Goal: Find contact information: Find contact information

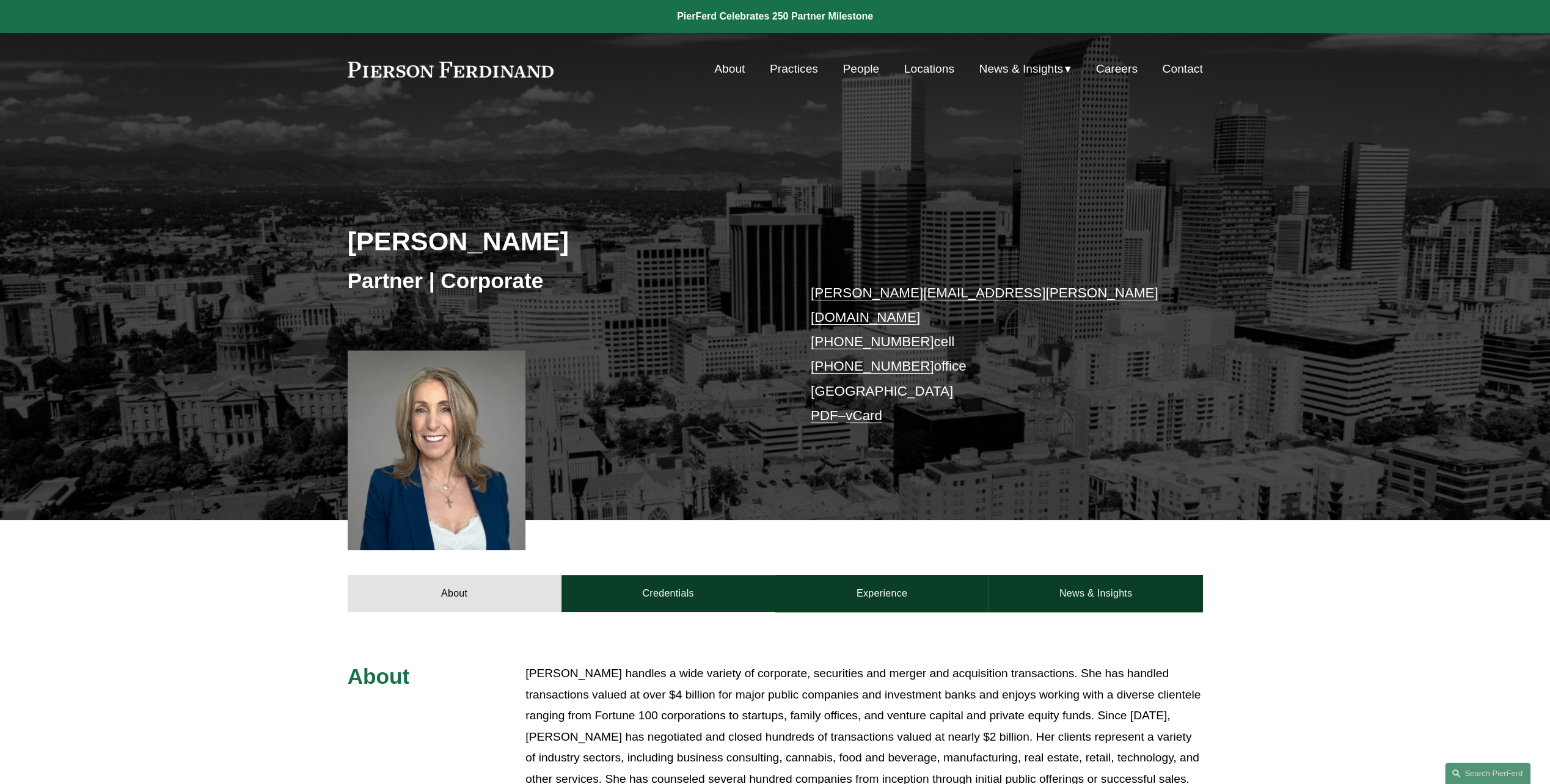
click at [868, 71] on link "People" at bounding box center [861, 69] width 36 height 23
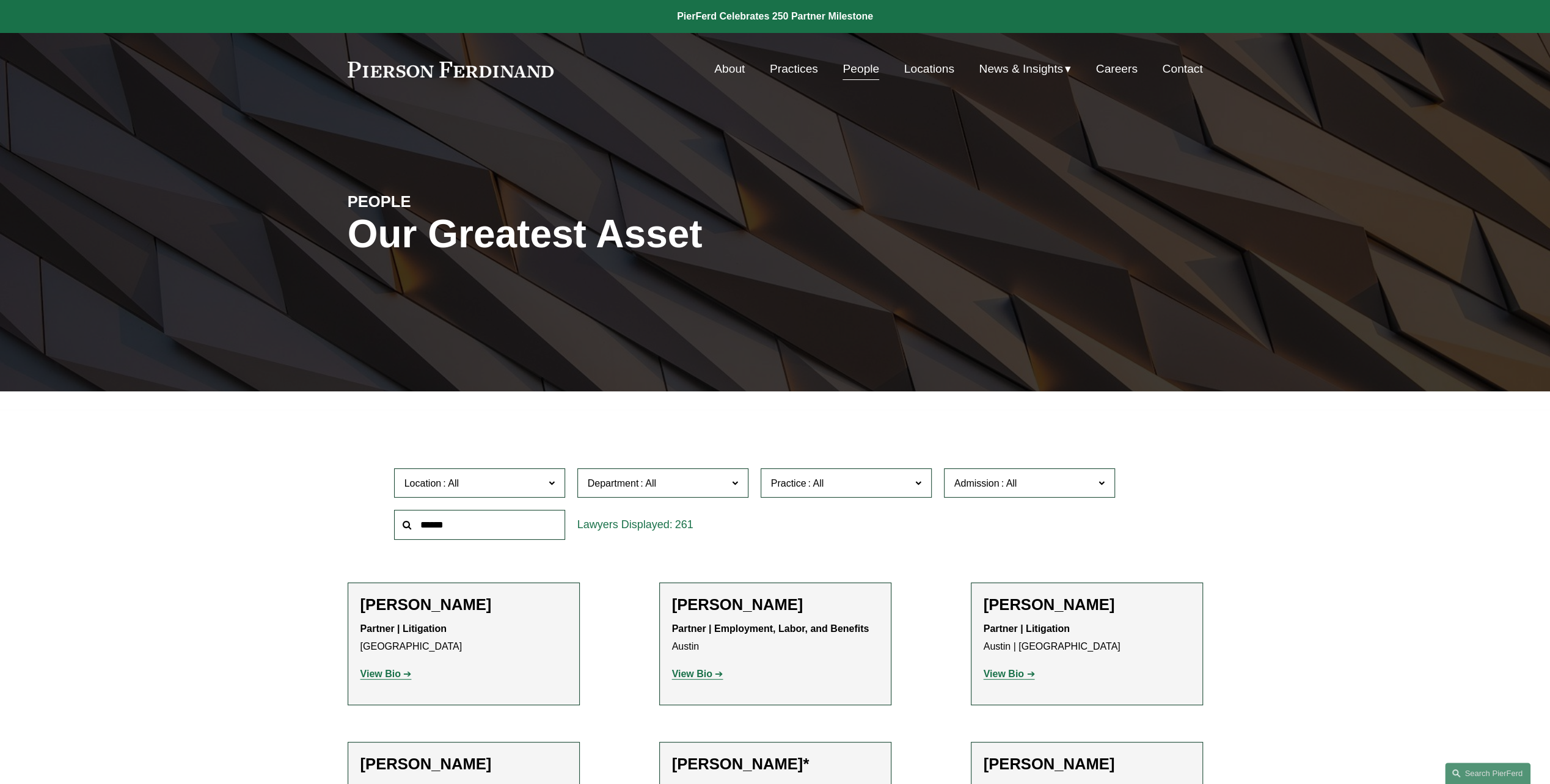
scroll to position [64, 0]
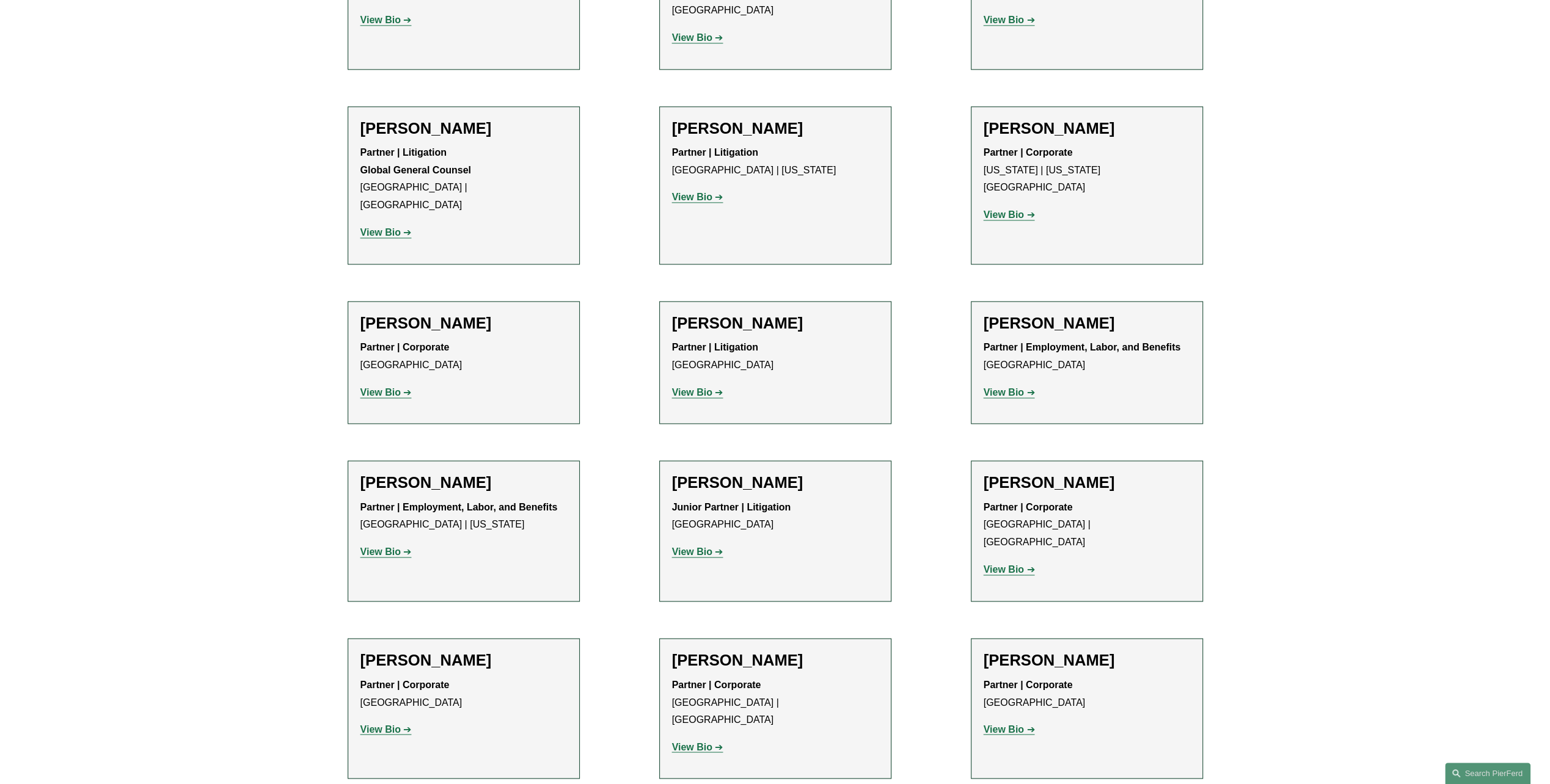
click at [396, 723] on strong "View Bio" at bounding box center [380, 728] width 41 height 10
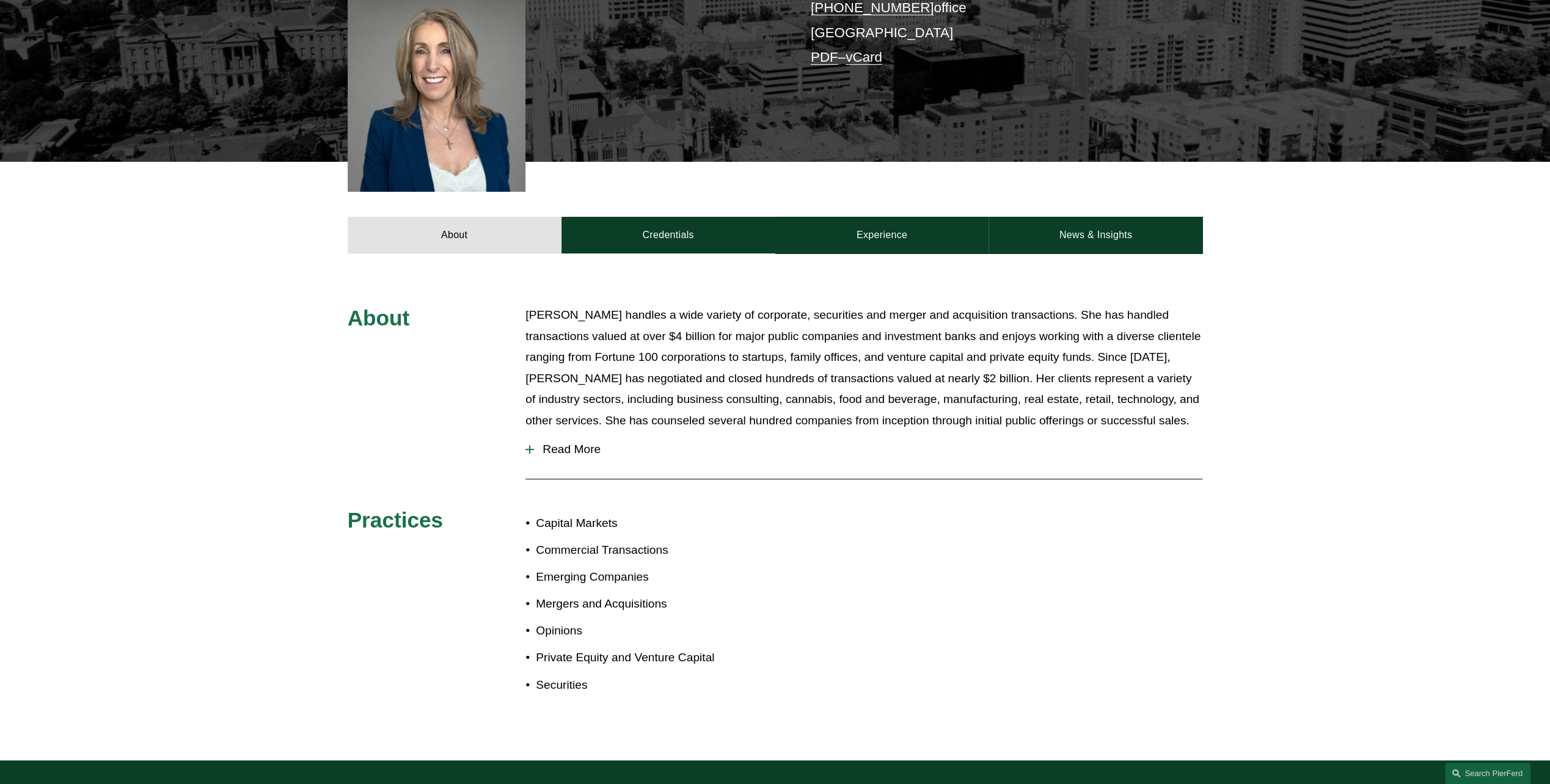
scroll to position [367, 0]
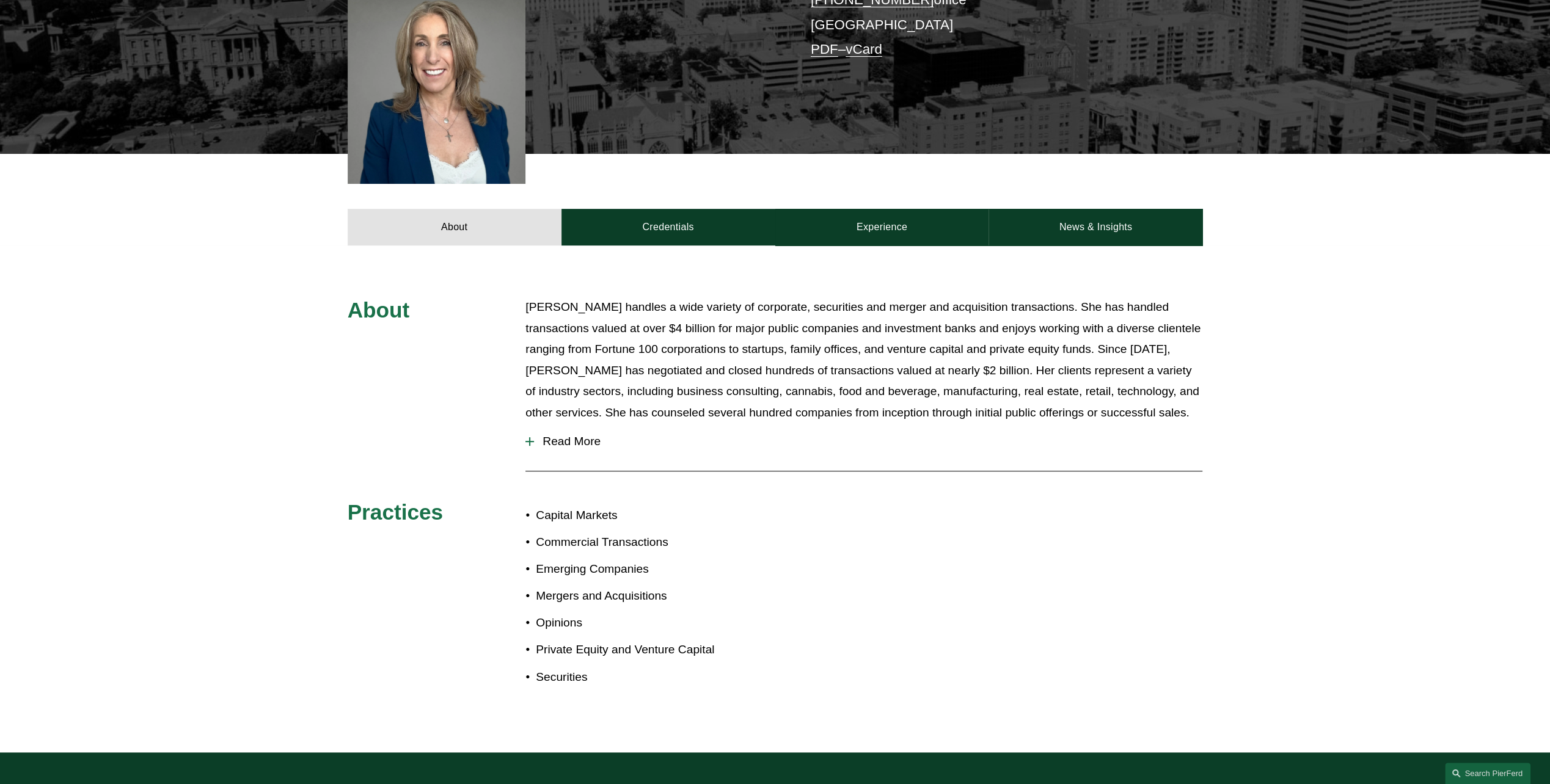
click at [581, 435] on span "Read More" at bounding box center [868, 442] width 668 height 14
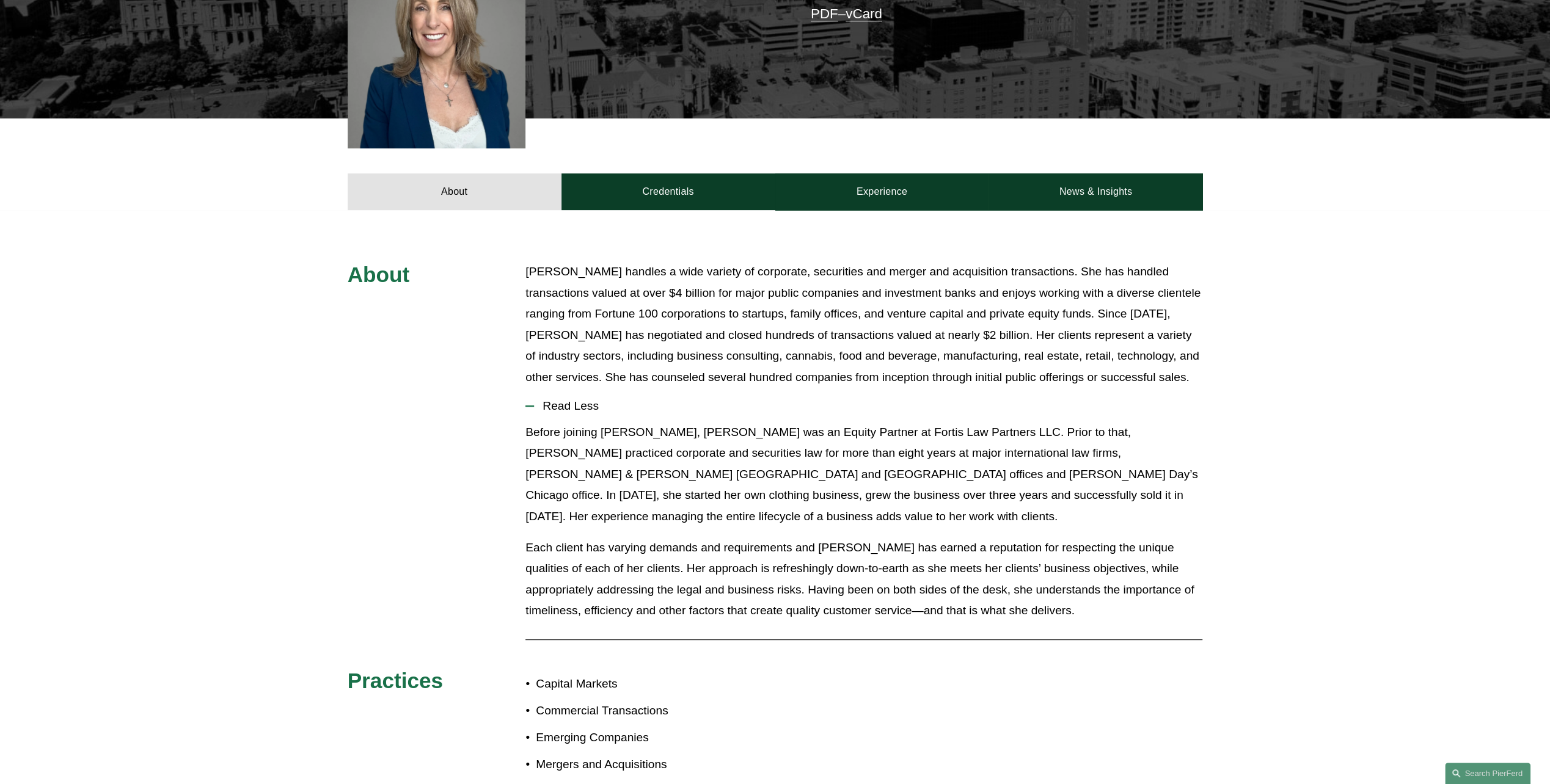
scroll to position [428, 0]
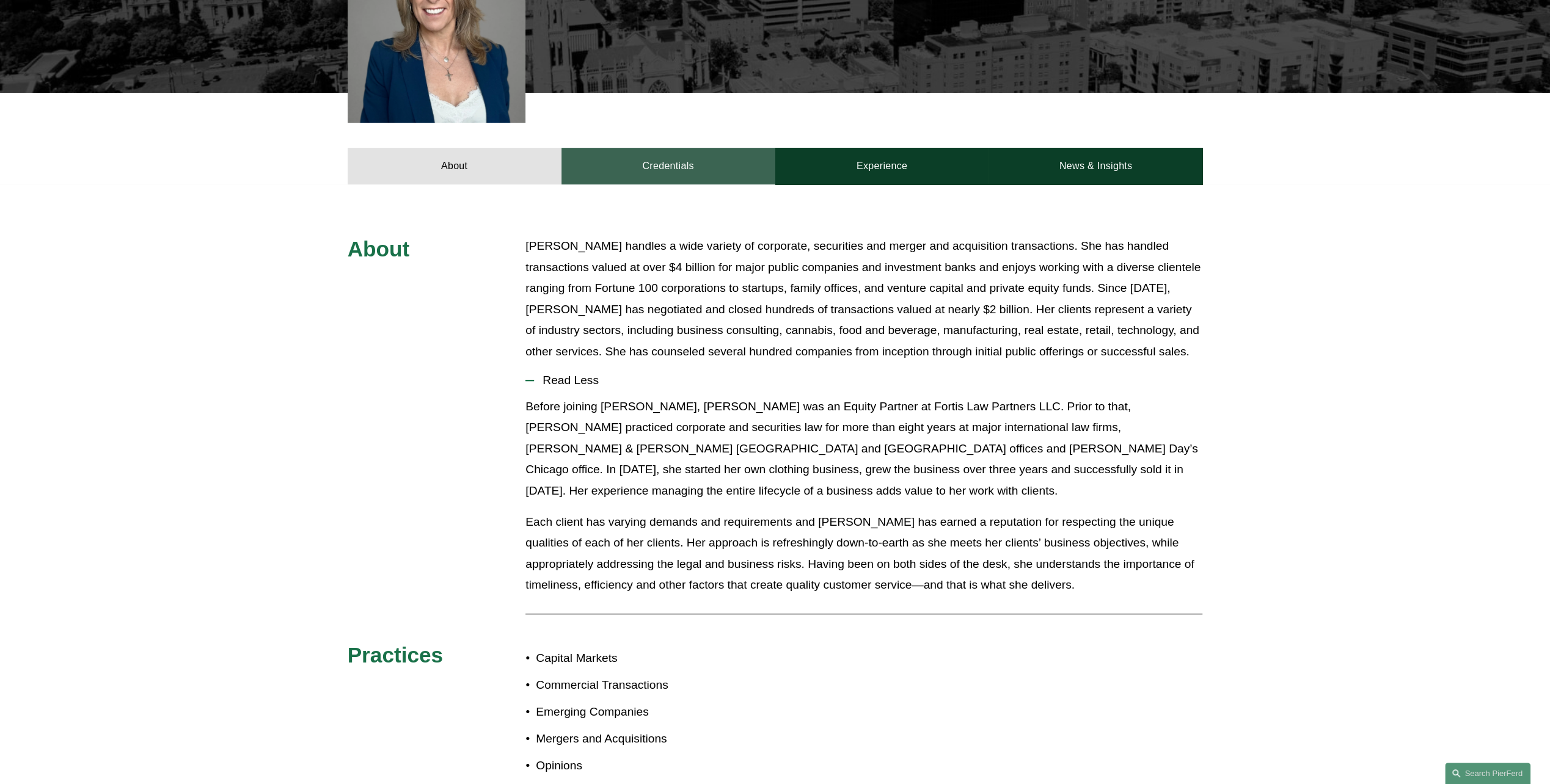
click at [680, 148] on link "Credentials" at bounding box center [668, 166] width 214 height 36
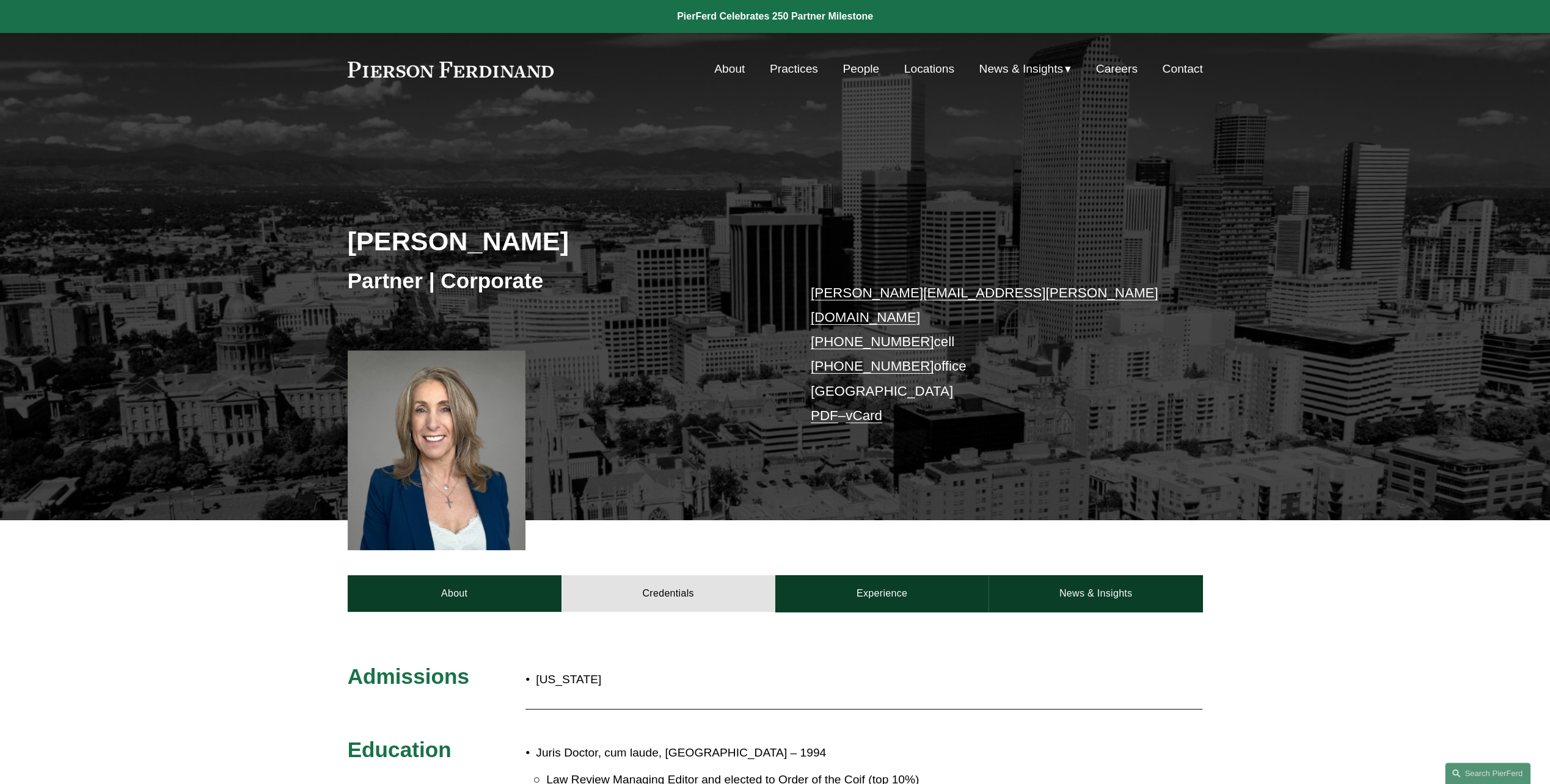
scroll to position [0, 0]
click at [849, 575] on link "Experience" at bounding box center [882, 593] width 214 height 36
